Goal: Book appointment/travel/reservation

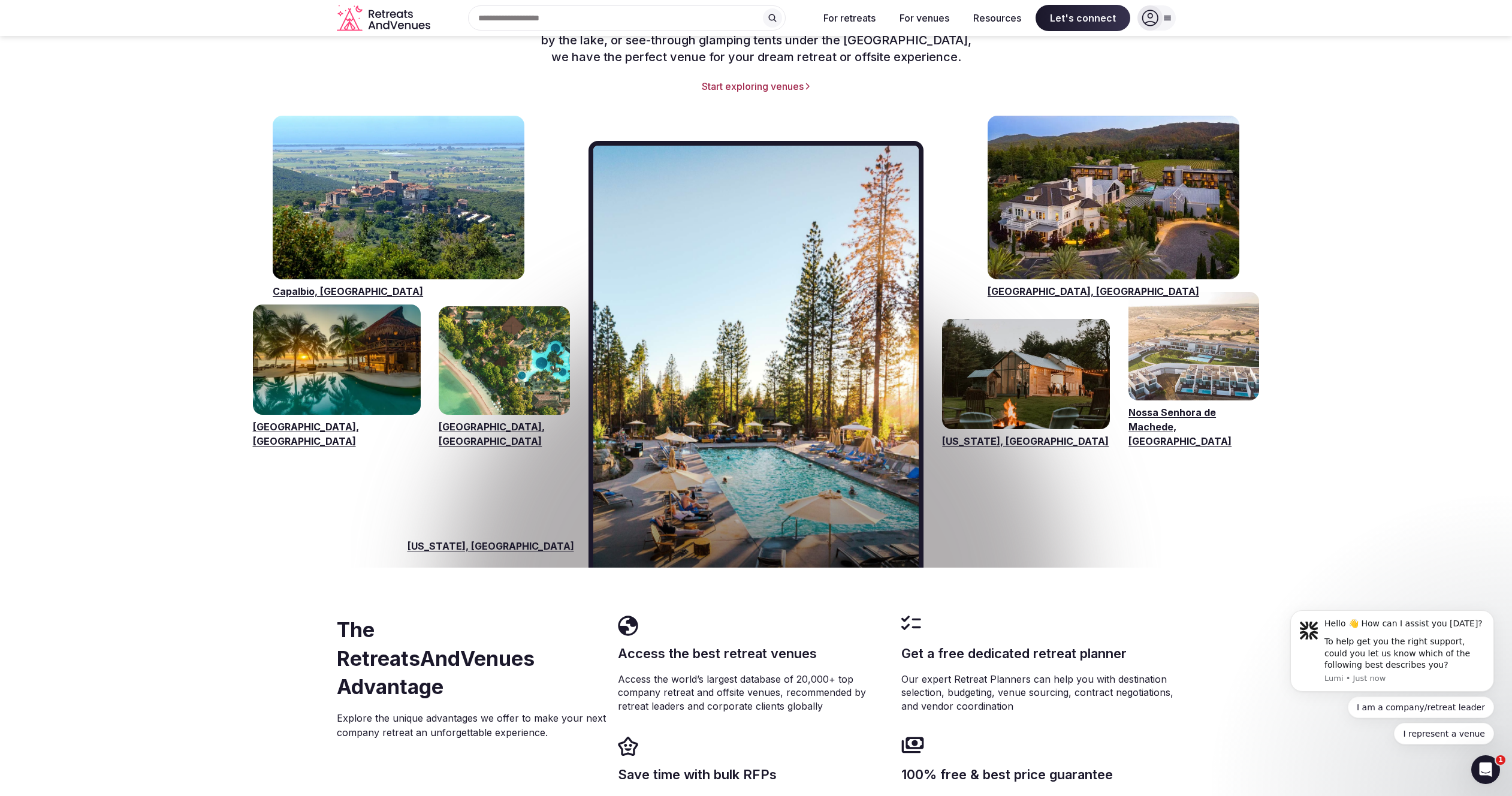
scroll to position [1735, 0]
click at [409, 208] on link "Visit venues for Capalbio, Italy" at bounding box center [399, 198] width 252 height 164
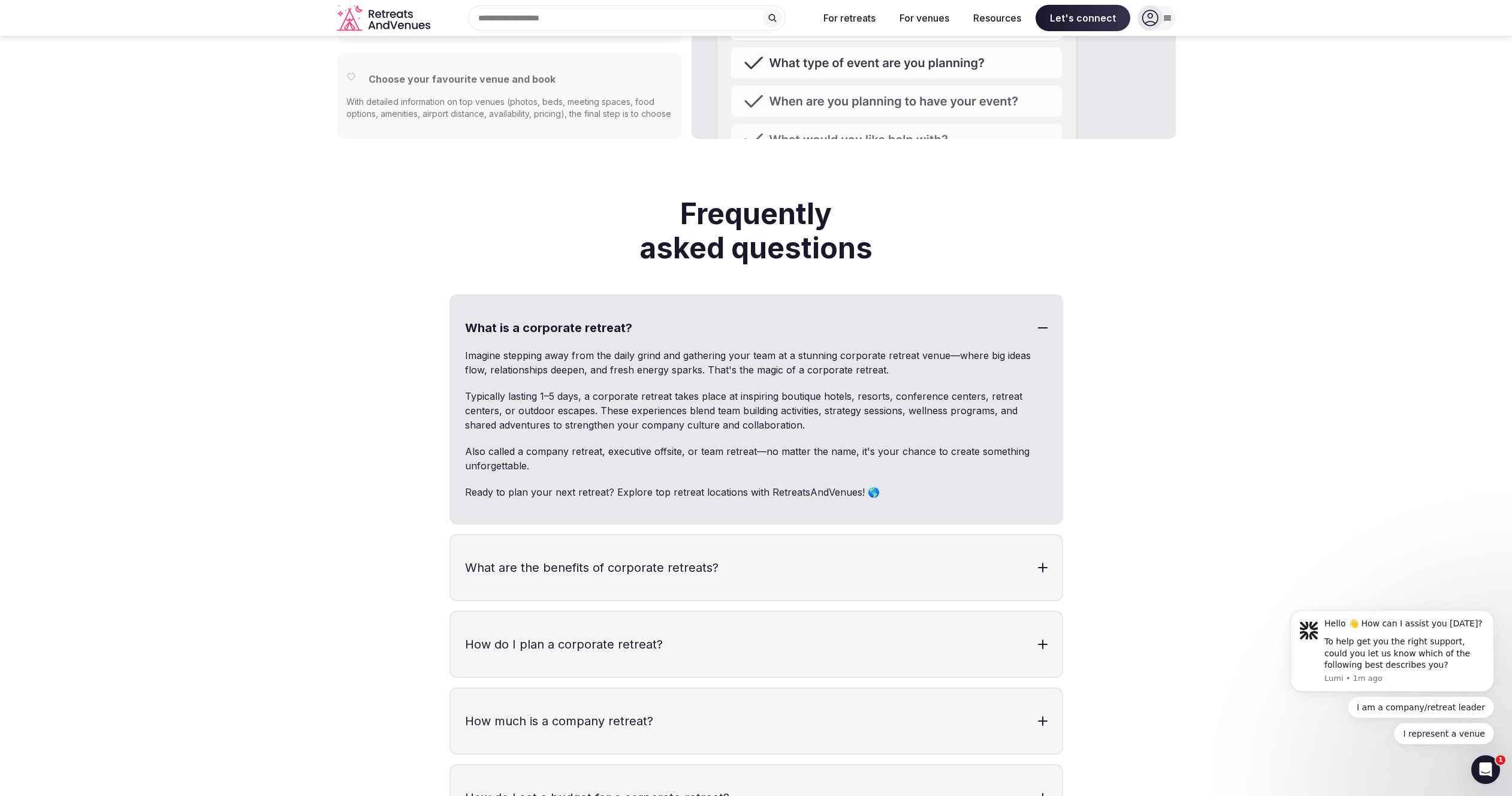
scroll to position [3293, 0]
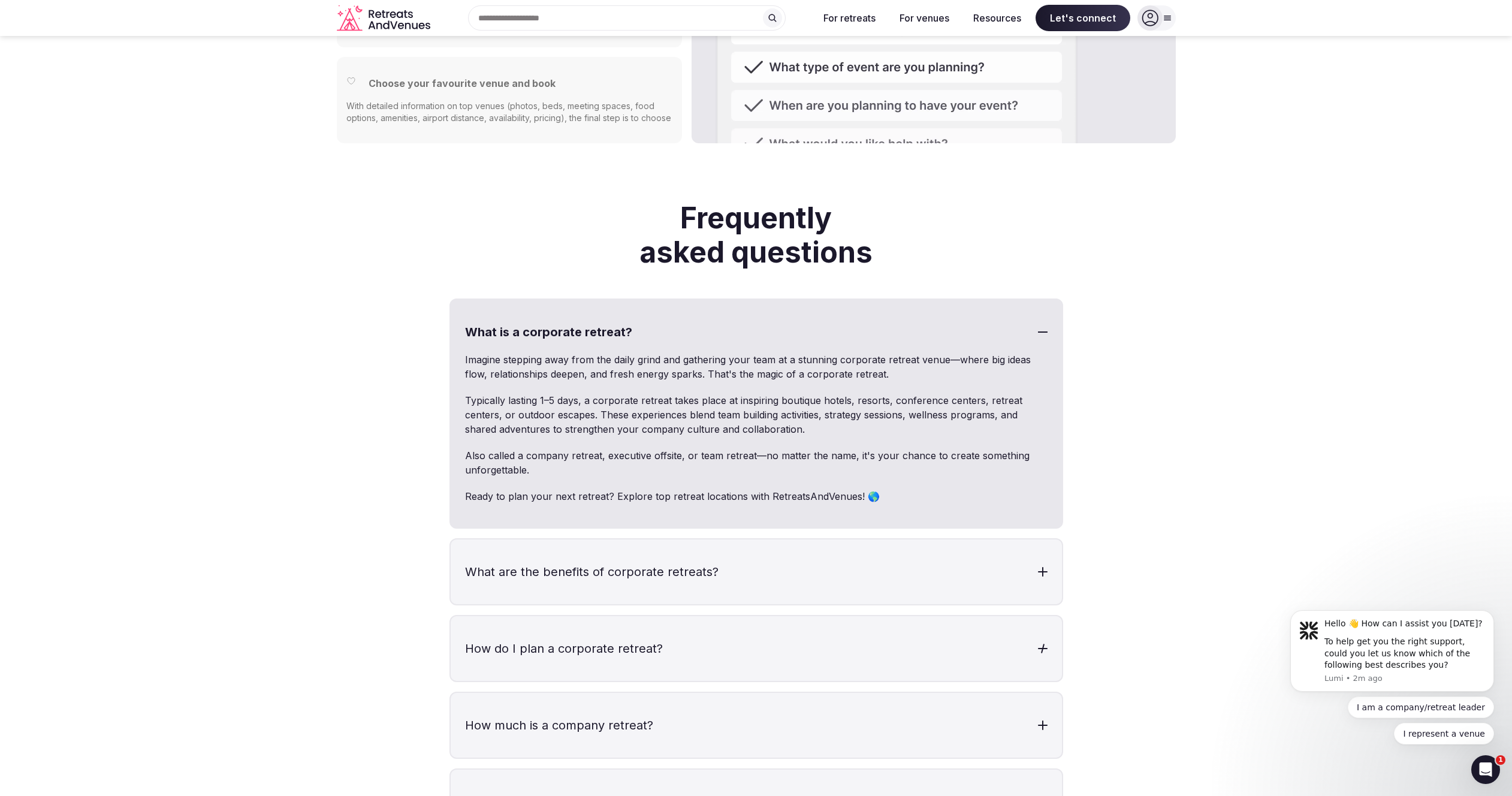
click at [1045, 644] on div at bounding box center [1043, 649] width 10 height 10
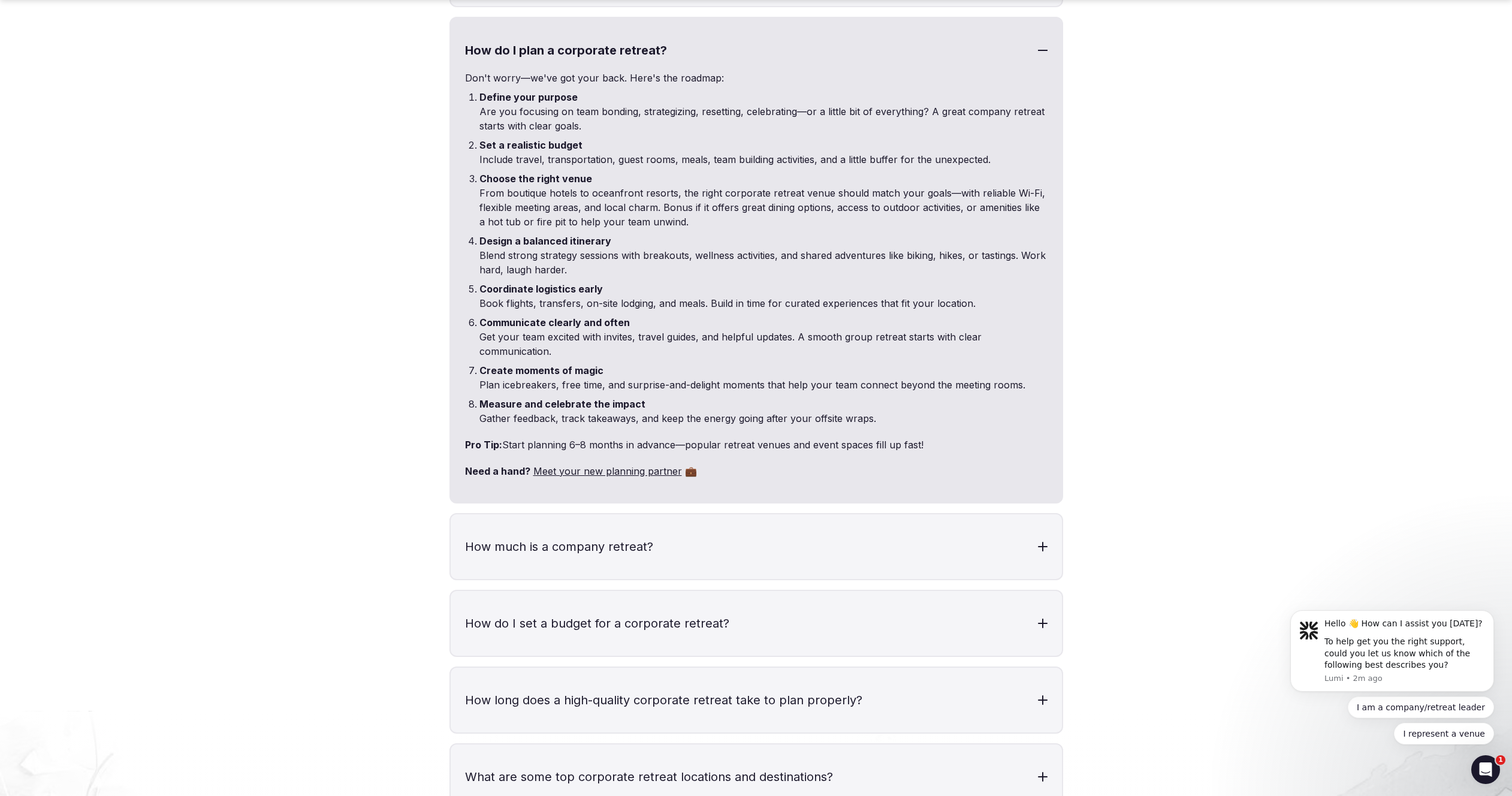
scroll to position [3905, 0]
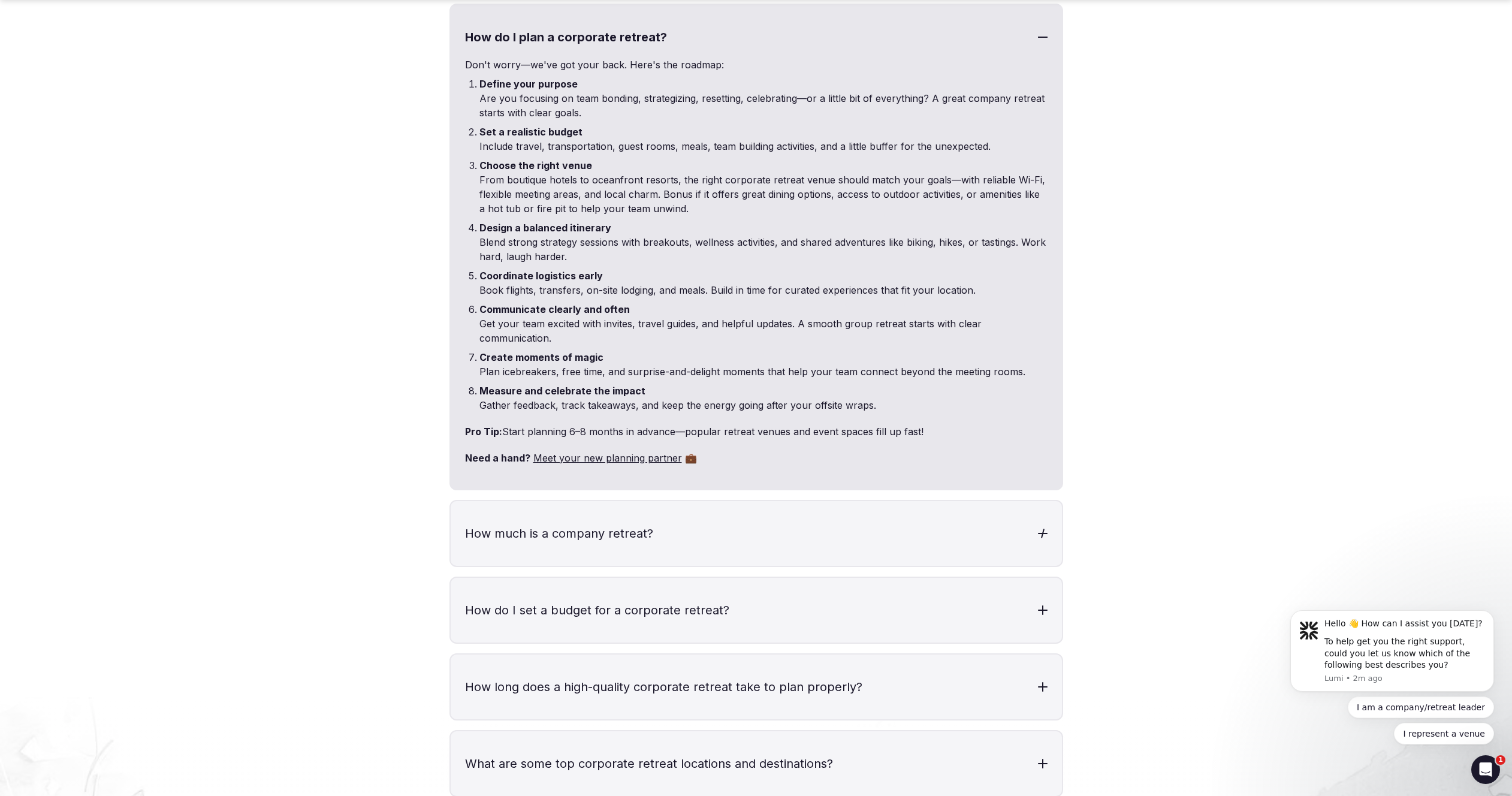
click at [609, 506] on h3 "How much is a company retreat?" at bounding box center [756, 533] width 611 height 65
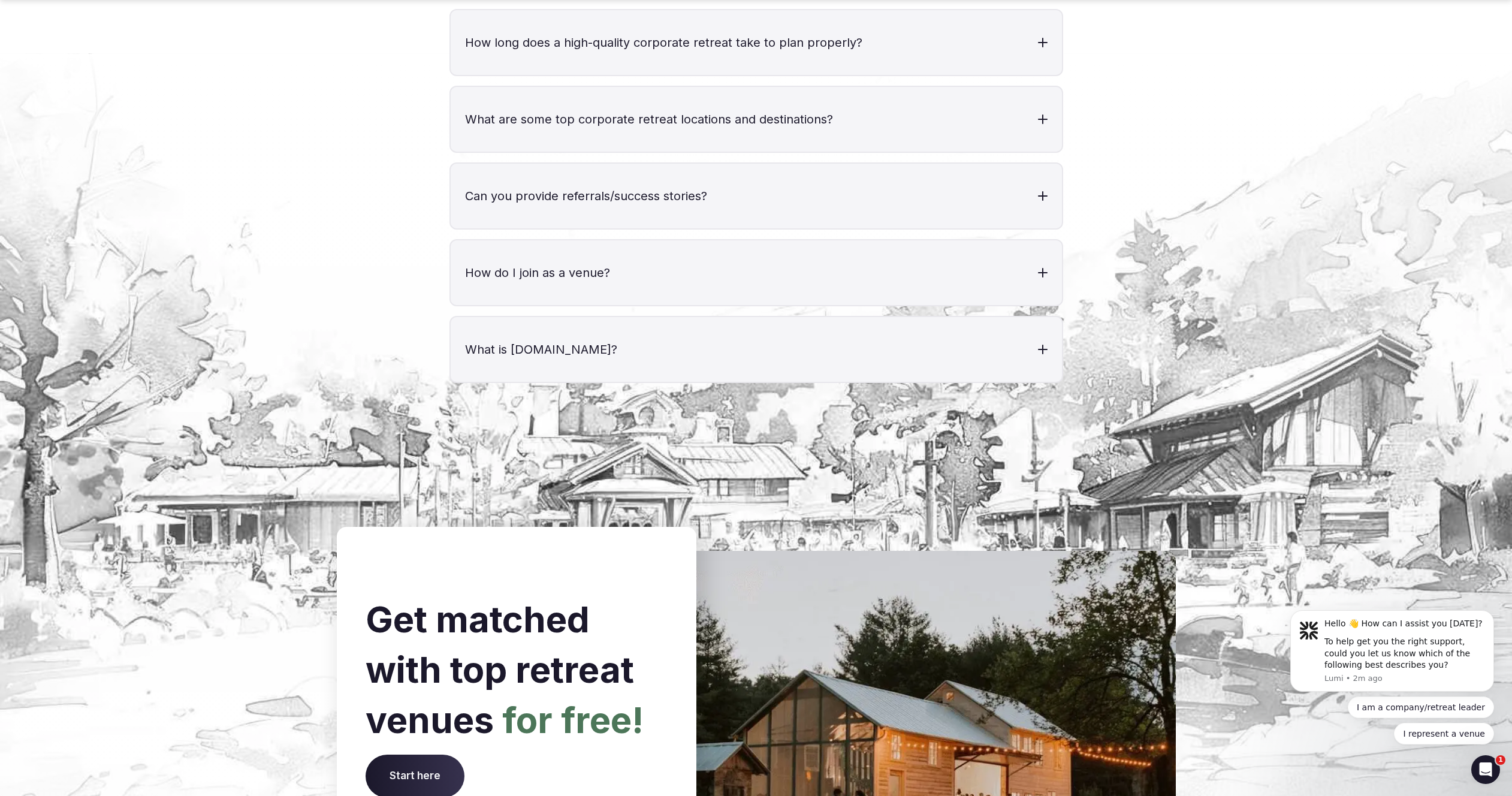
scroll to position [4868, 0]
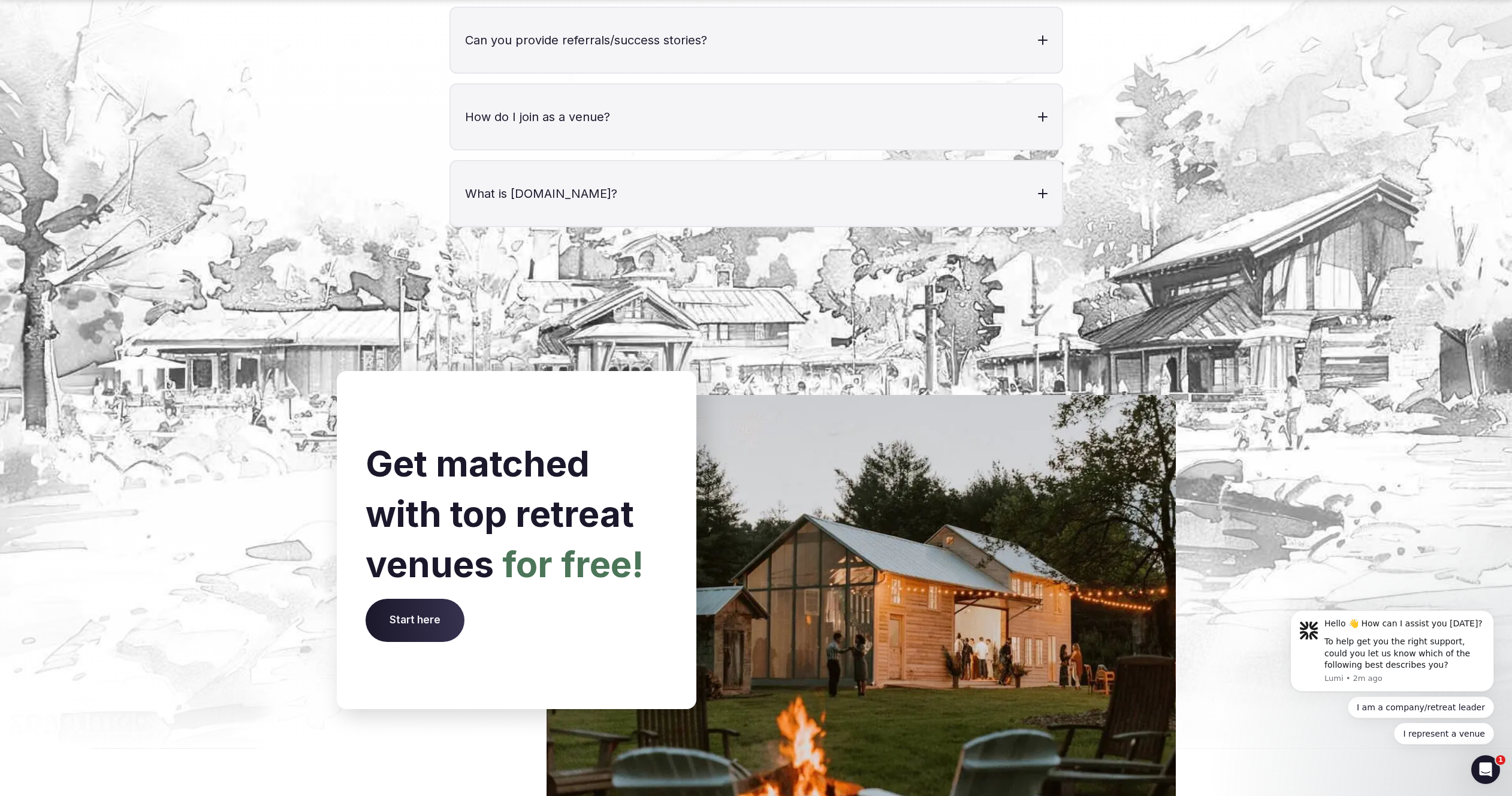
click at [423, 599] on span "Start here" at bounding box center [415, 620] width 99 height 43
